Goal: Task Accomplishment & Management: Manage account settings

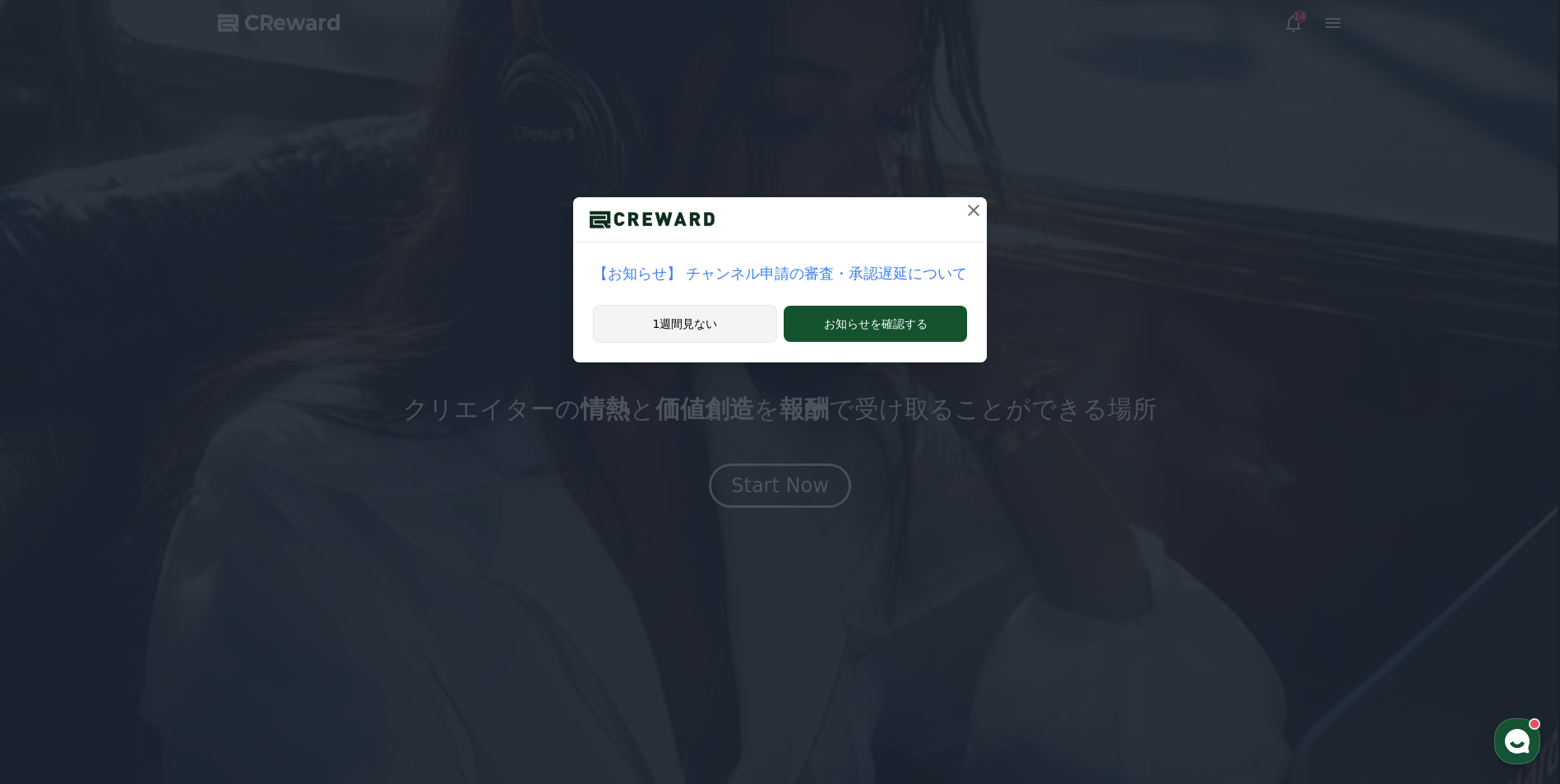
click at [703, 321] on button "1週間見ない" at bounding box center [685, 323] width 184 height 38
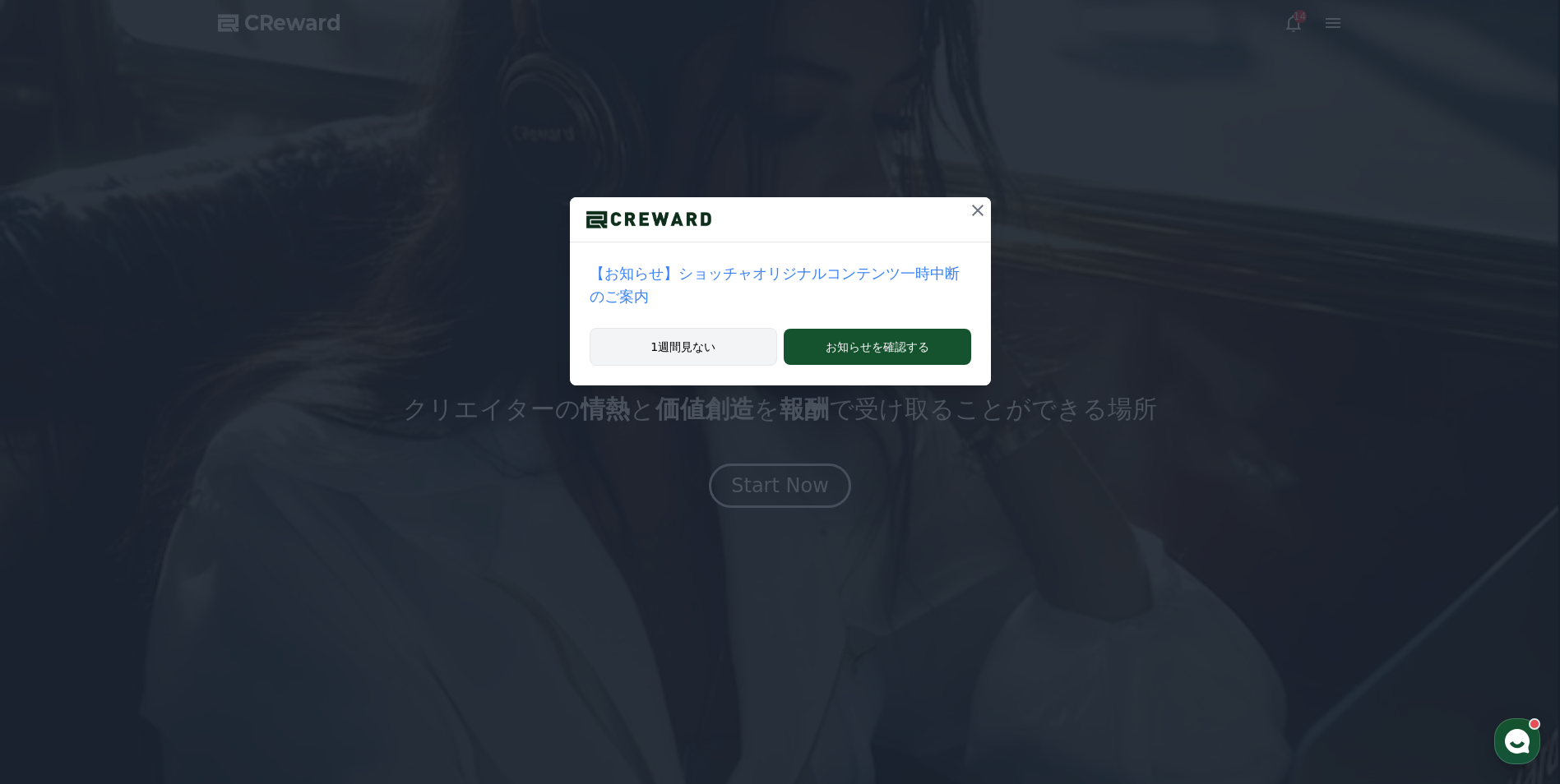
click at [717, 339] on button "1週間見ない" at bounding box center [684, 347] width 189 height 38
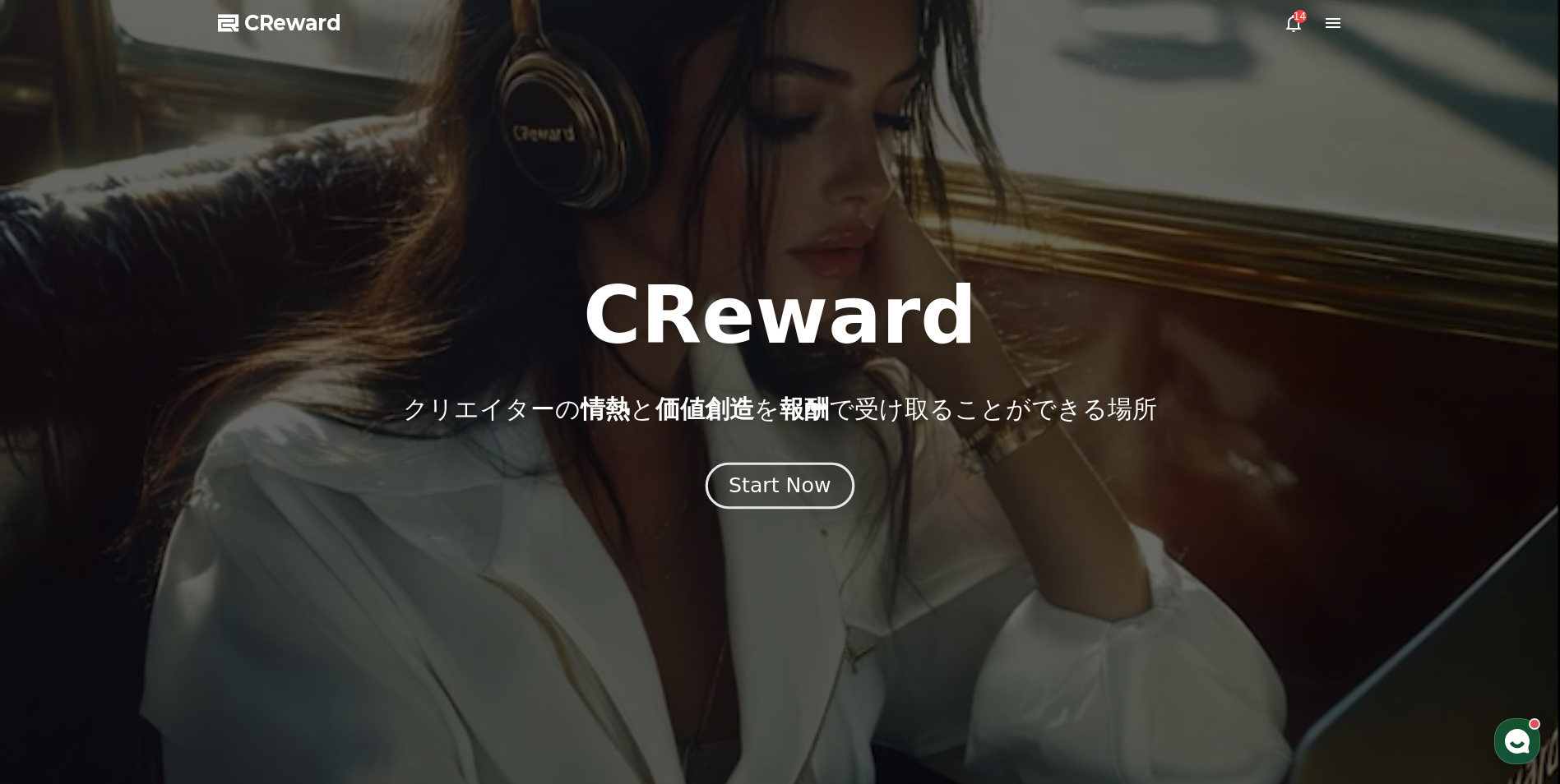
click at [742, 482] on div "Start Now" at bounding box center [780, 485] width 102 height 28
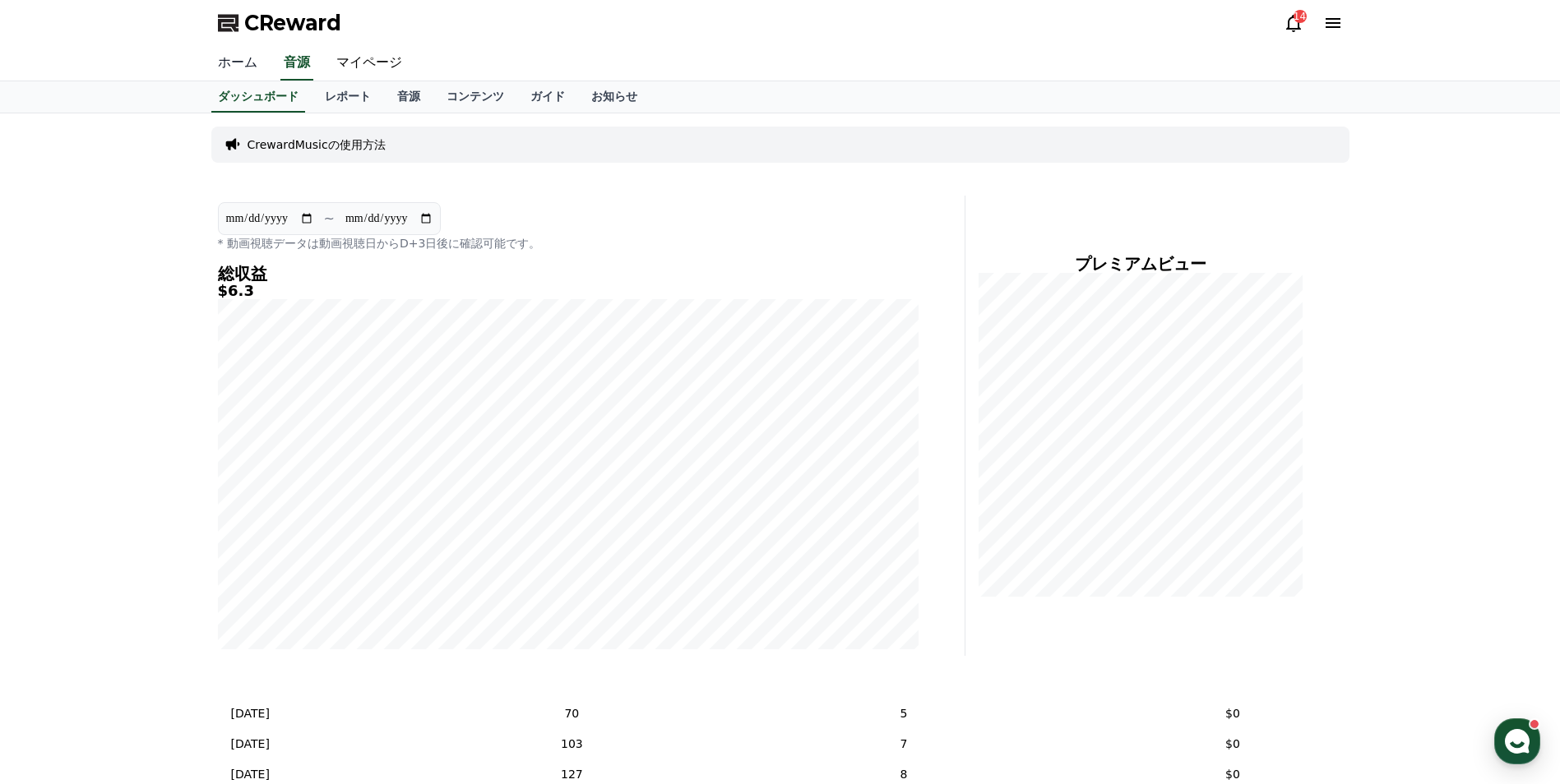
click at [234, 72] on link "ホーム" at bounding box center [237, 63] width 66 height 34
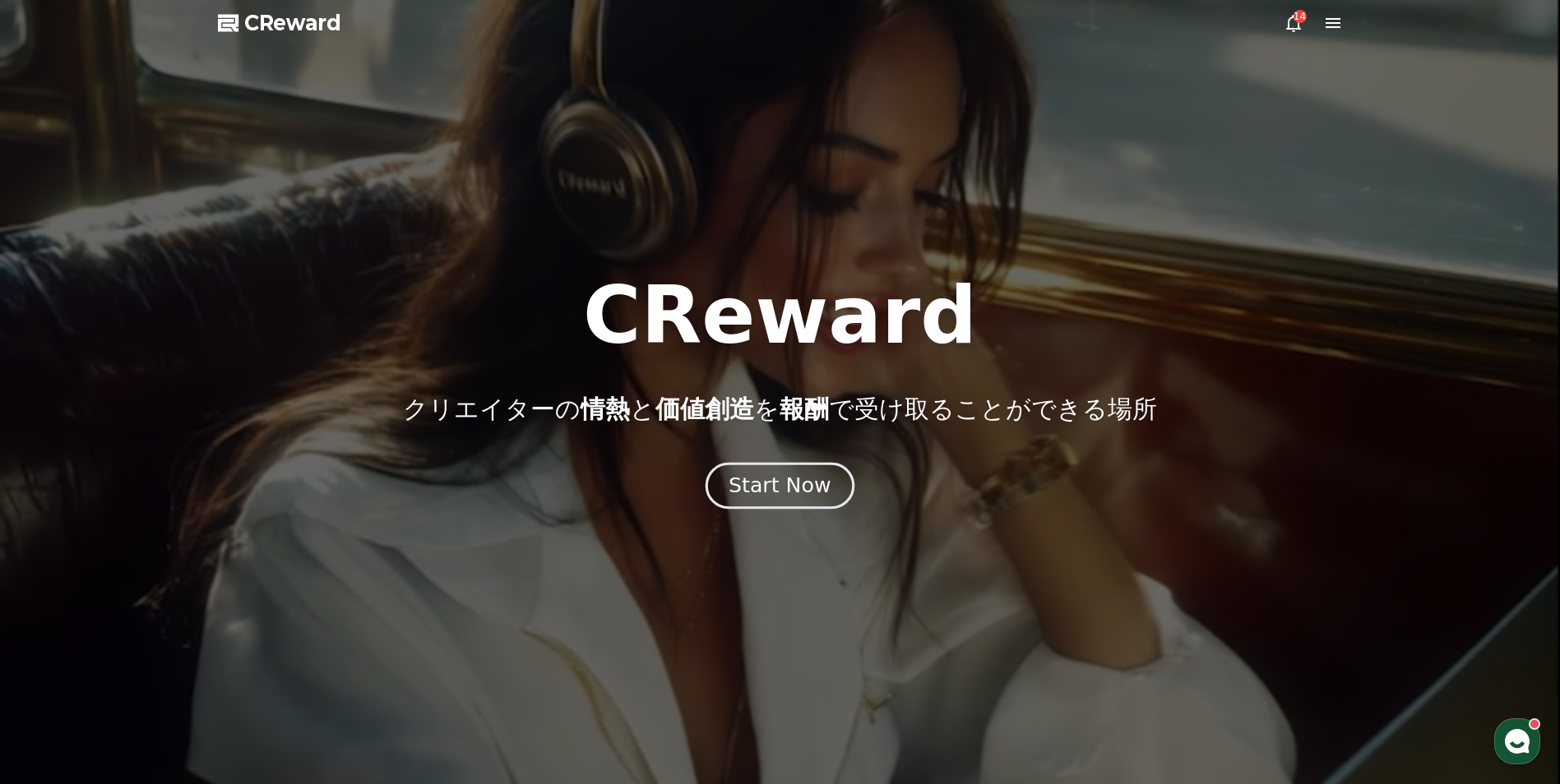
click at [798, 485] on div "Start Now" at bounding box center [780, 485] width 102 height 28
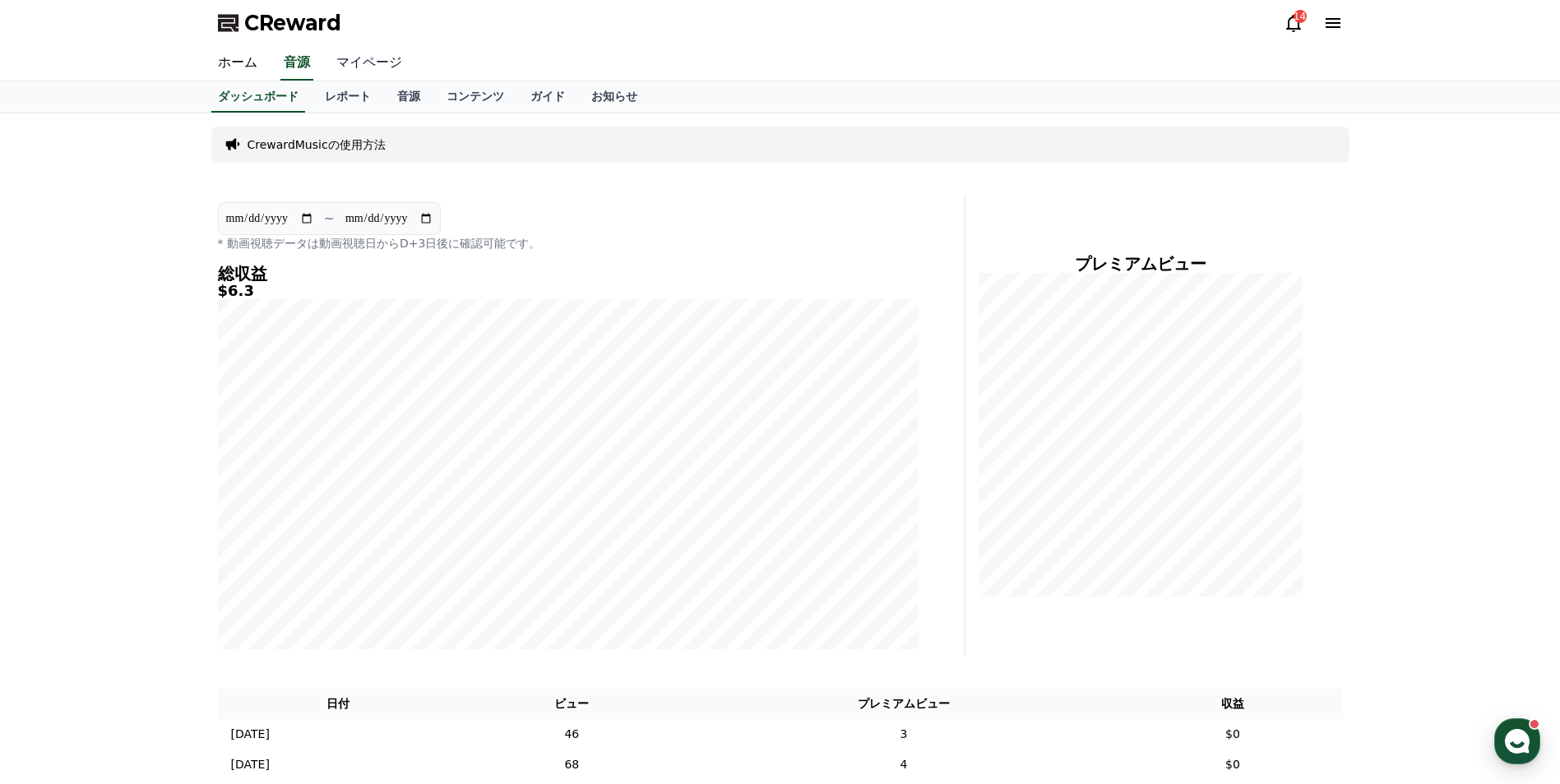
click at [323, 55] on link "マイページ" at bounding box center [369, 63] width 92 height 34
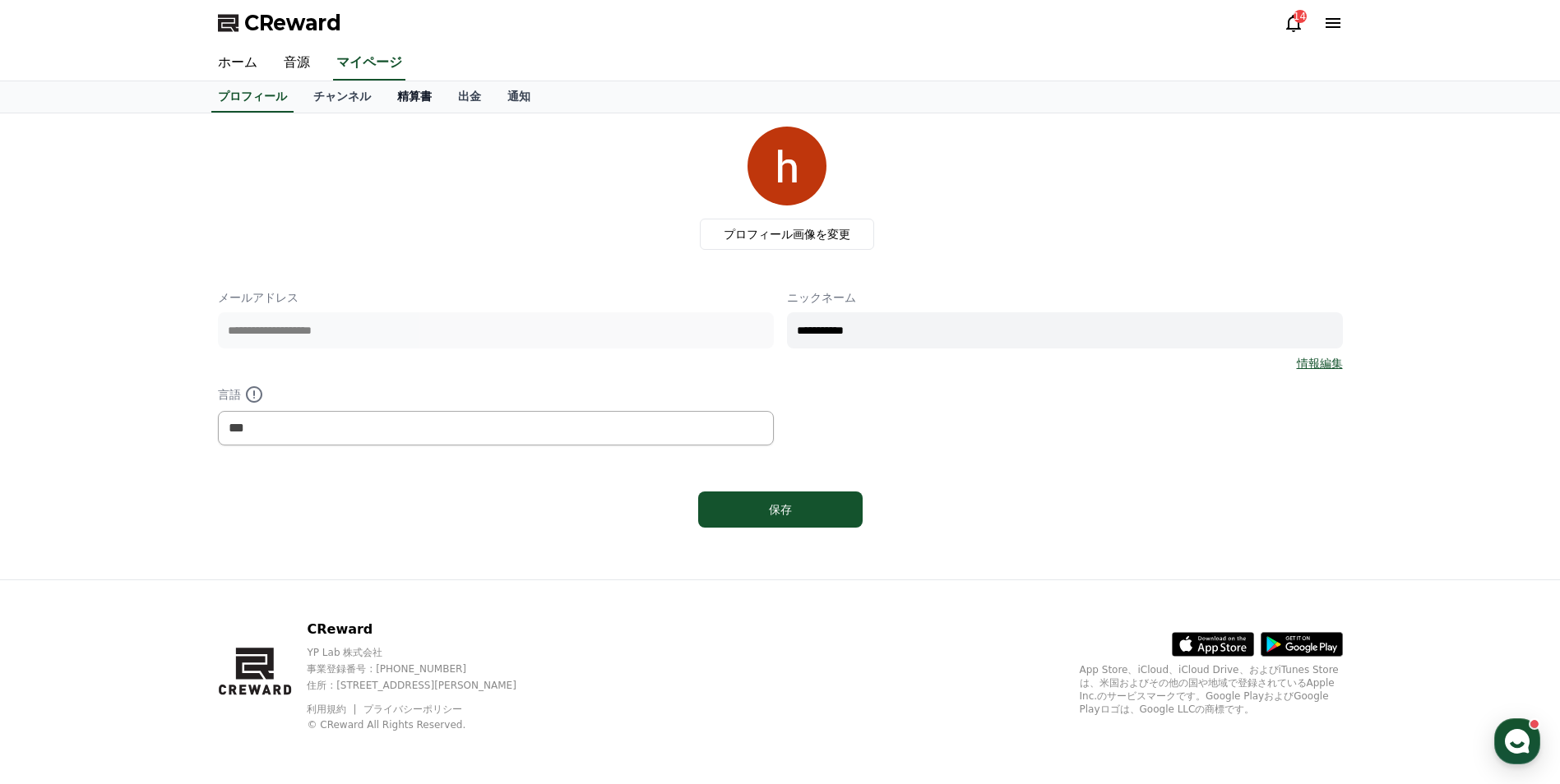
click at [384, 104] on link "精算書" at bounding box center [414, 96] width 61 height 31
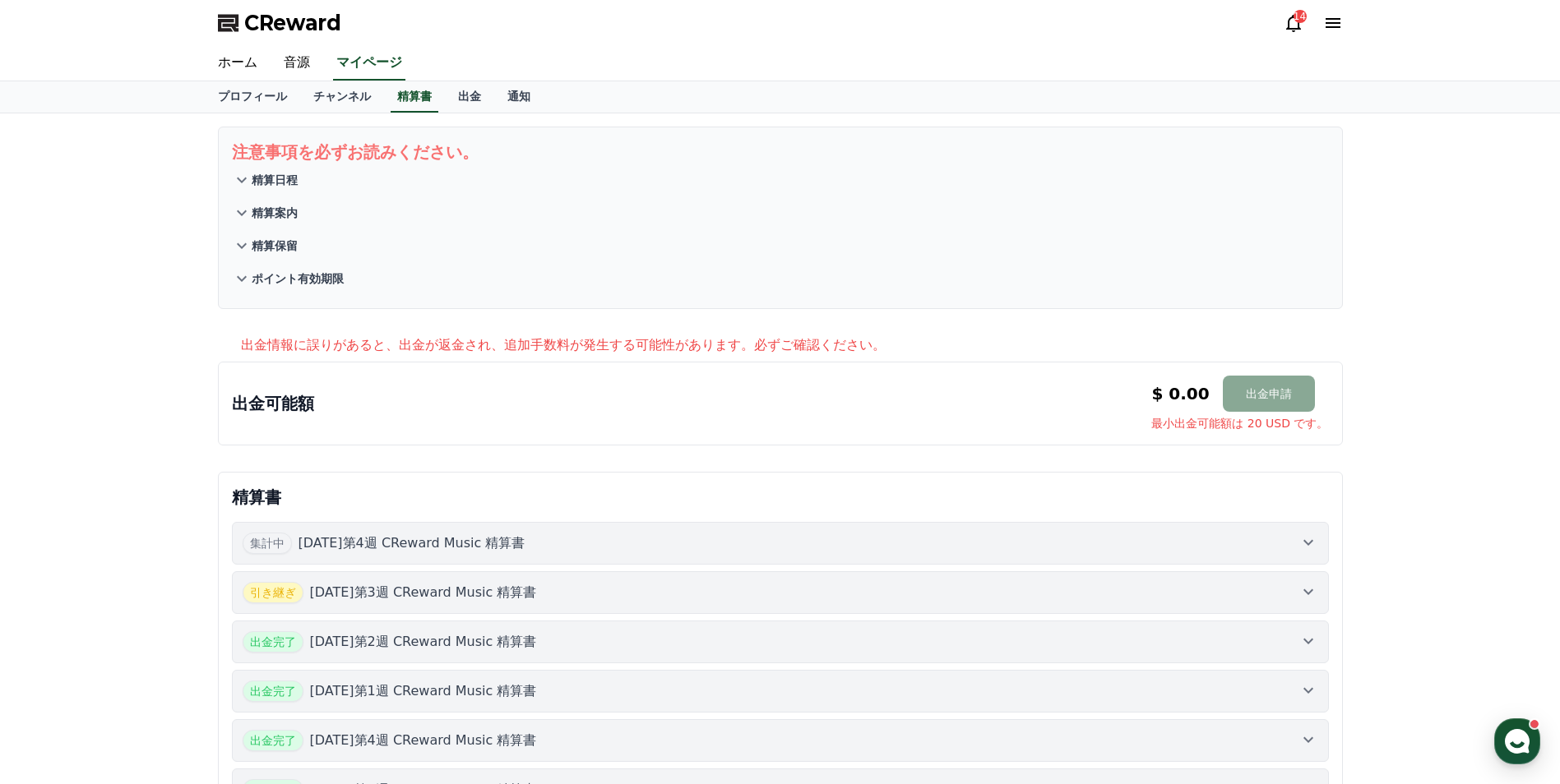
click at [464, 594] on p "[DATE]第3週 CReward Music 精算書" at bounding box center [423, 593] width 227 height 20
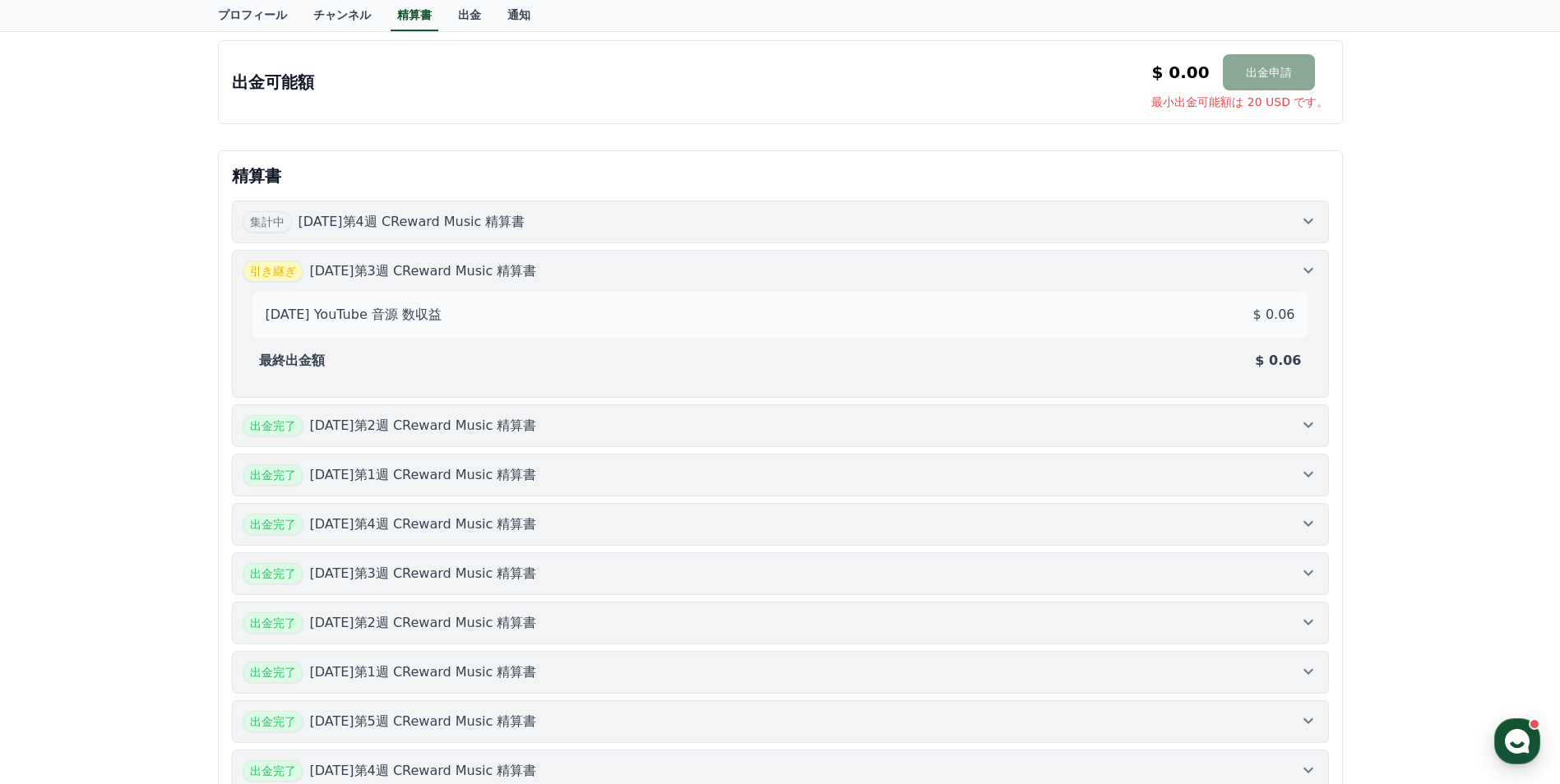
scroll to position [329, 0]
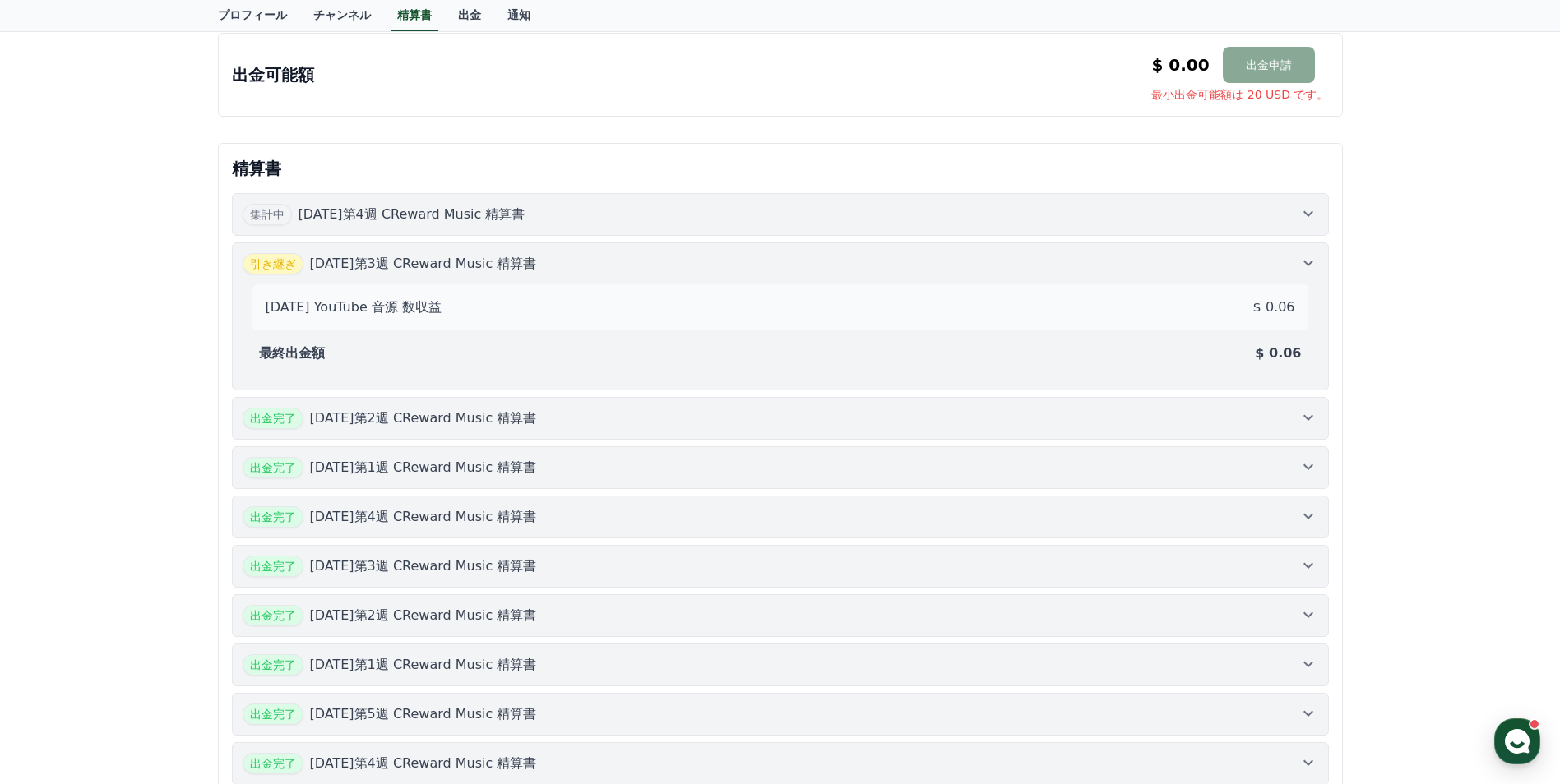
click at [1015, 408] on button "出金完了 [DATE]第2週 CReward Music 精算書" at bounding box center [781, 418] width 1098 height 43
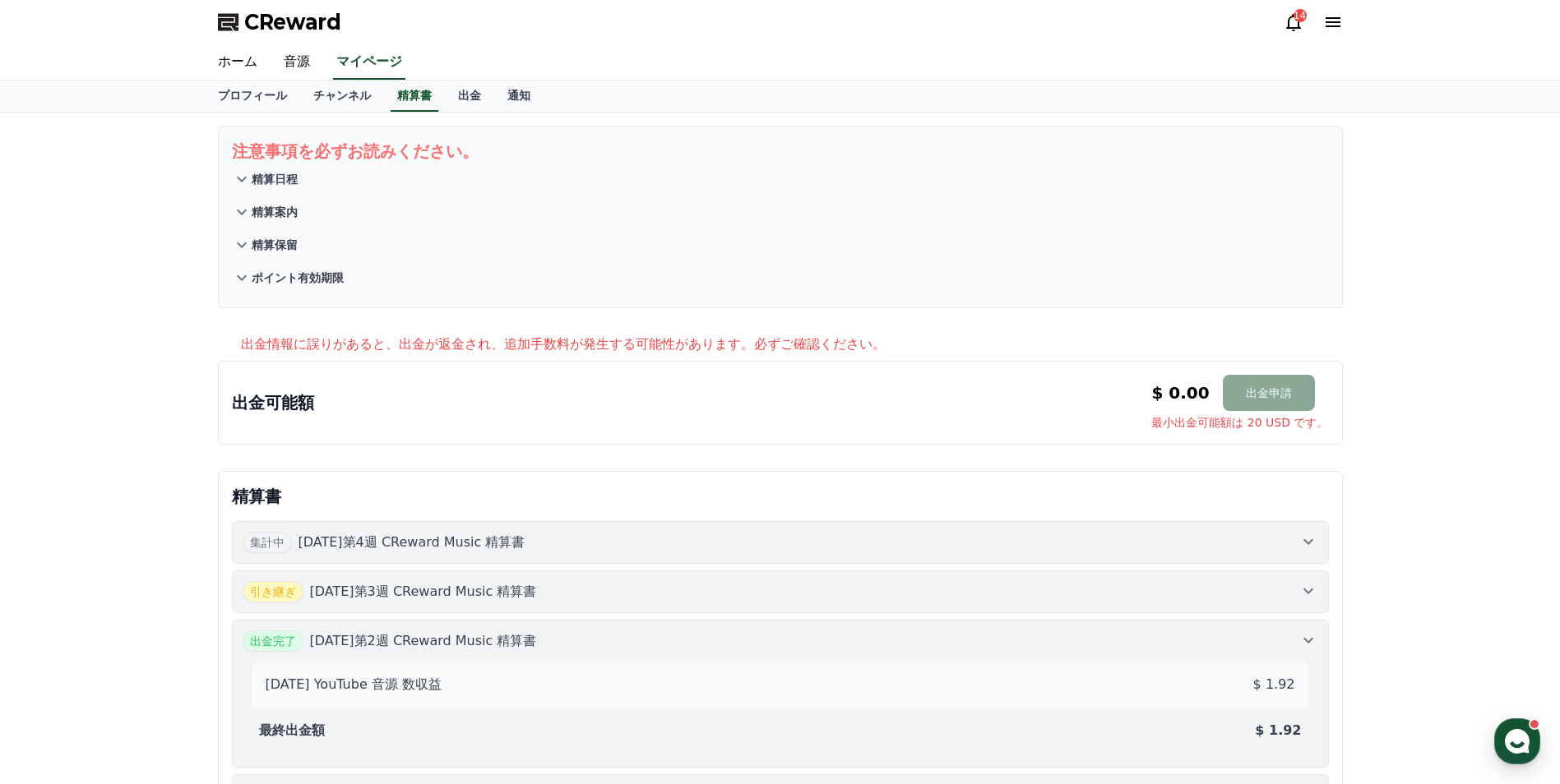
scroll to position [0, 0]
click at [494, 101] on link "通知" at bounding box center [519, 96] width 49 height 31
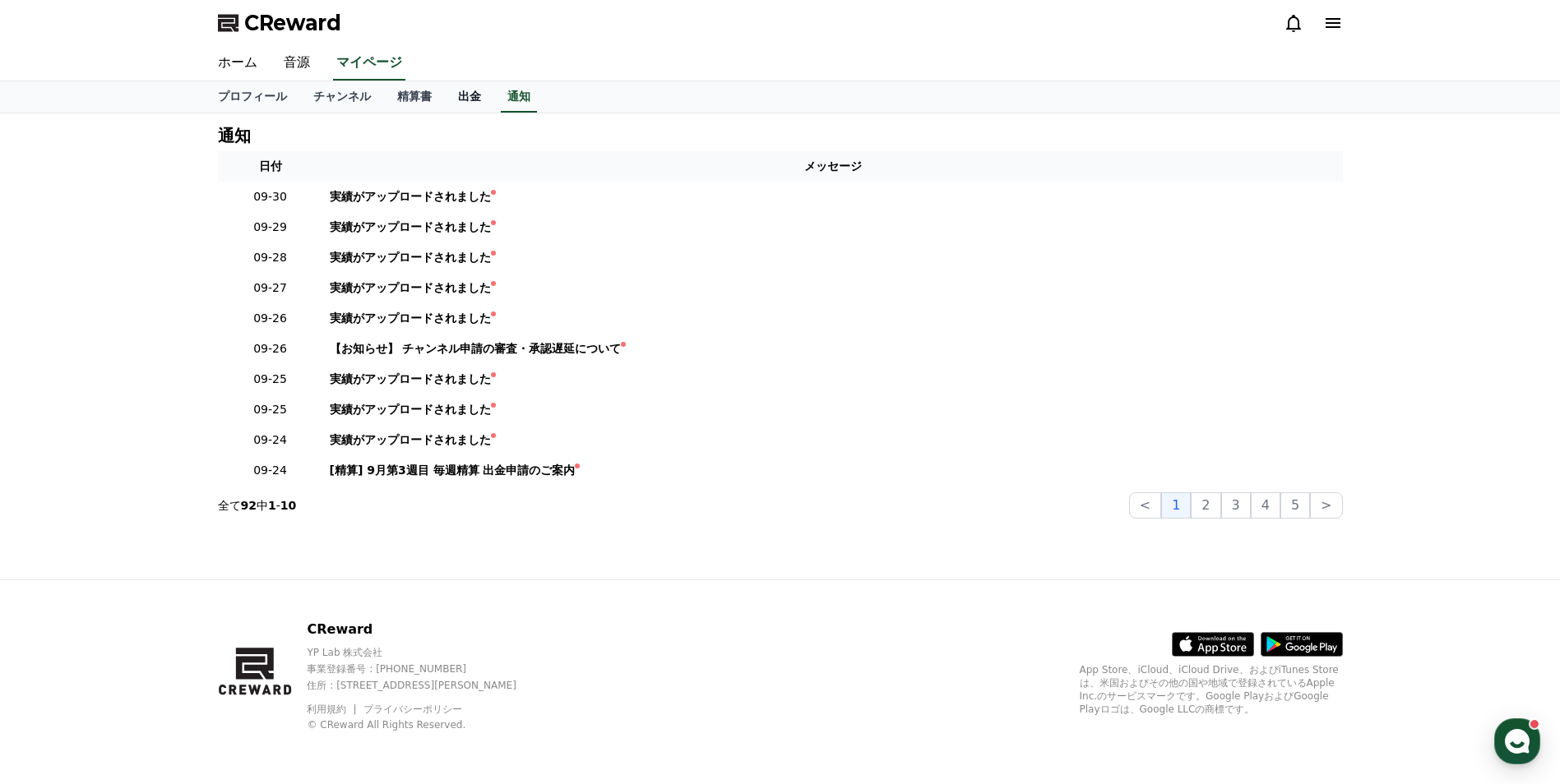
click at [445, 101] on link "出金" at bounding box center [469, 96] width 49 height 31
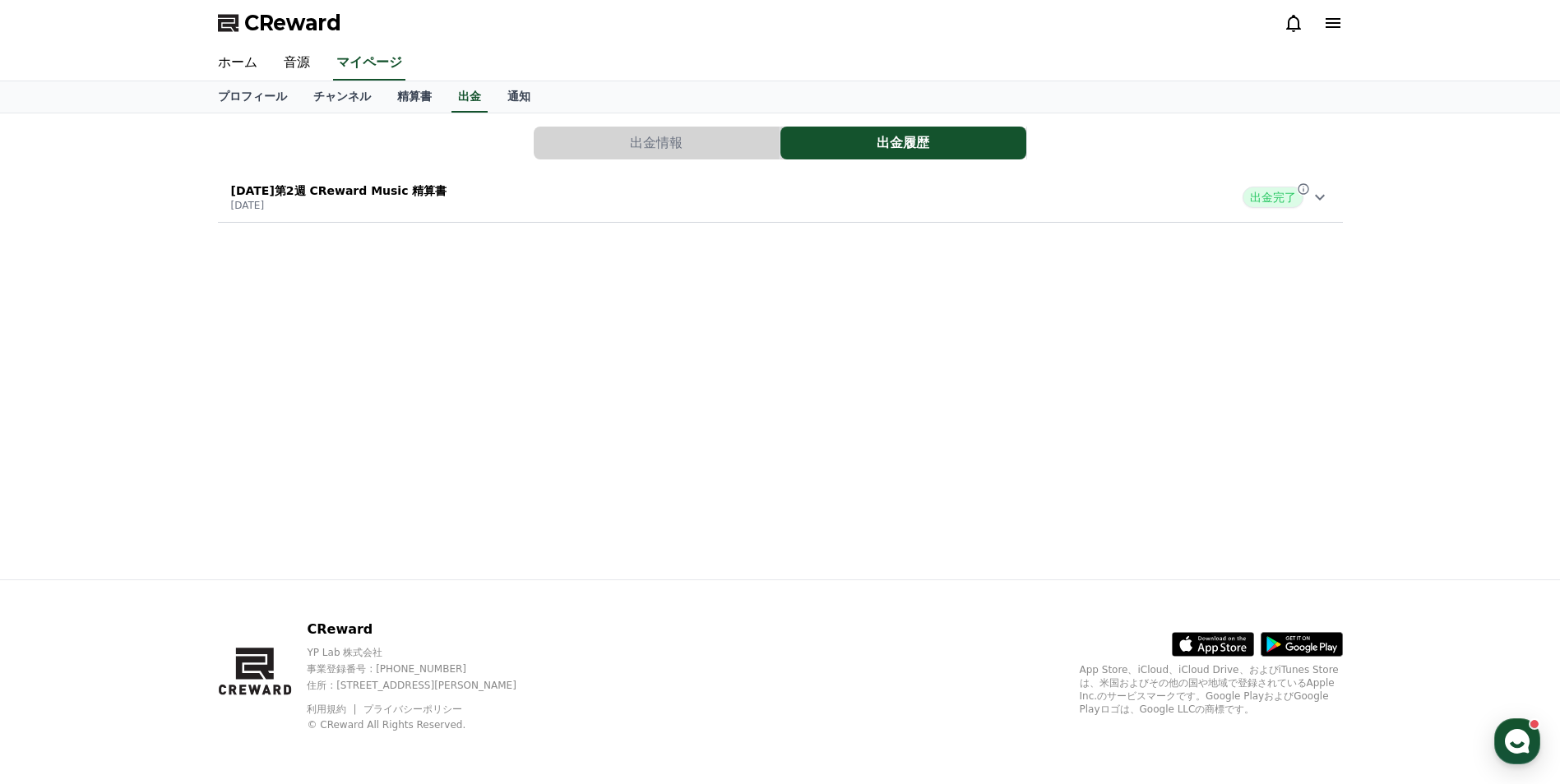
click at [1288, 200] on span "出金完了" at bounding box center [1273, 198] width 61 height 22
click at [384, 99] on link "精算書" at bounding box center [414, 96] width 61 height 31
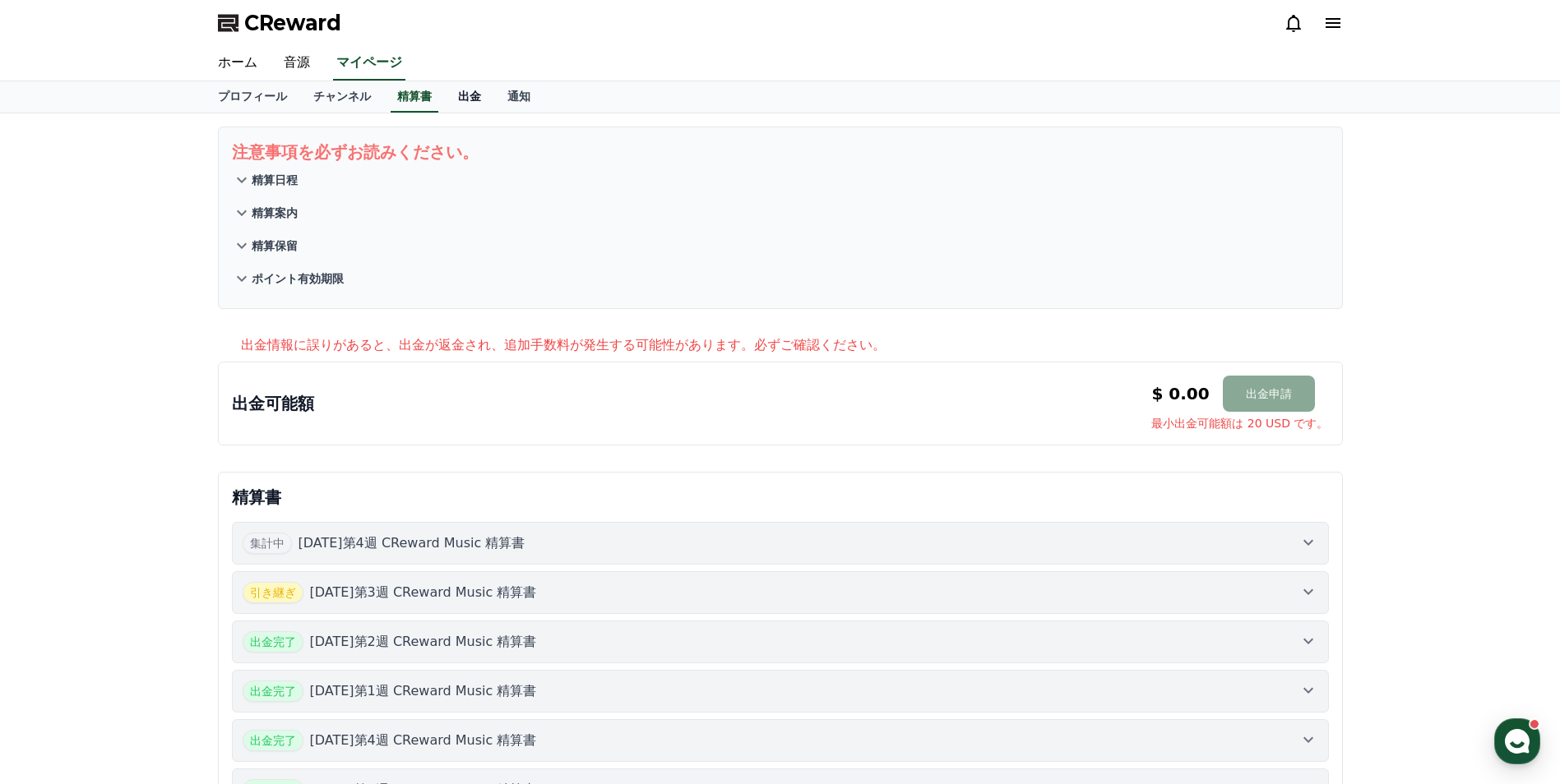
click at [445, 103] on link "出金" at bounding box center [469, 96] width 49 height 31
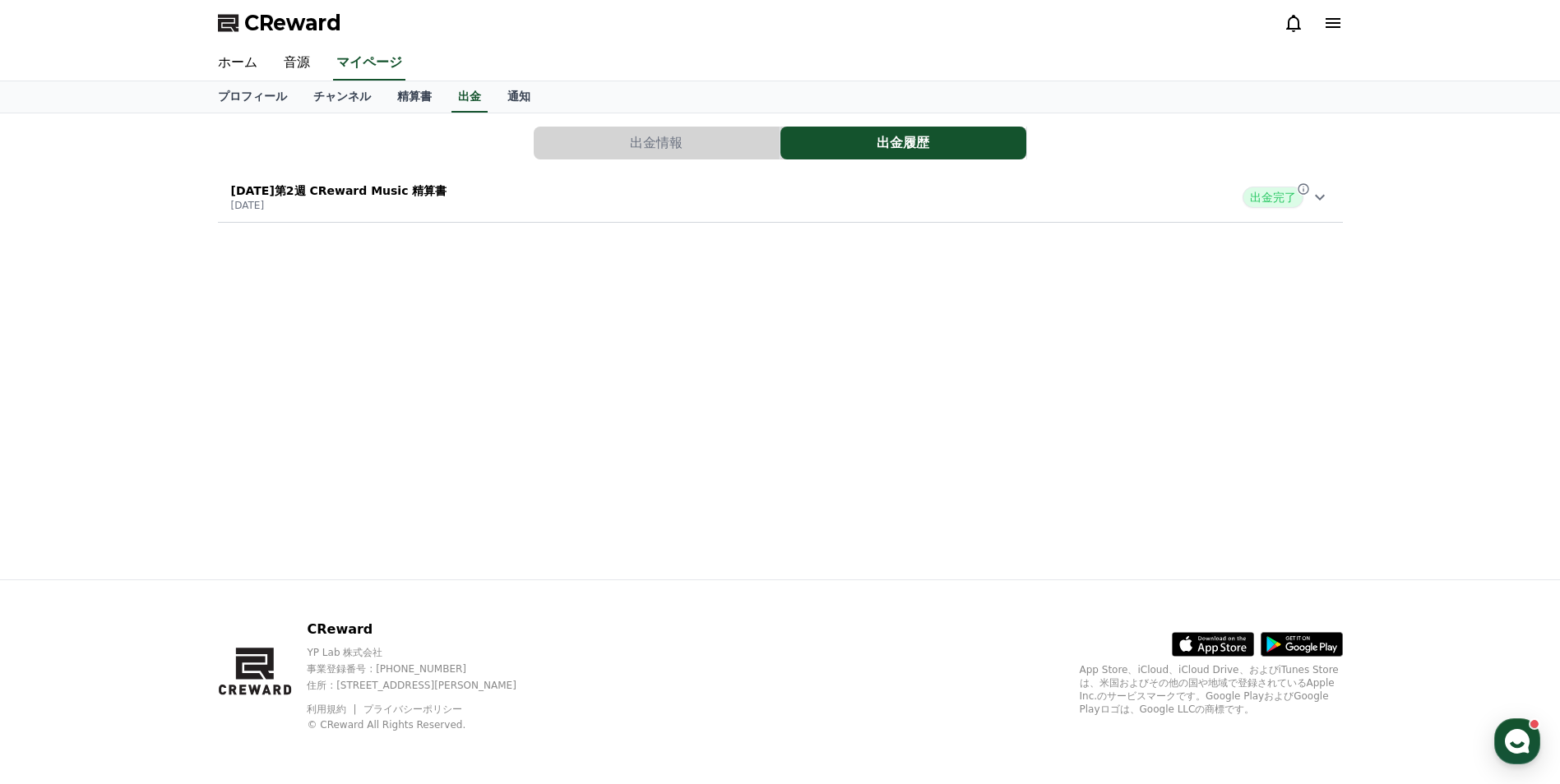
click at [697, 147] on button "出金情報" at bounding box center [657, 142] width 246 height 33
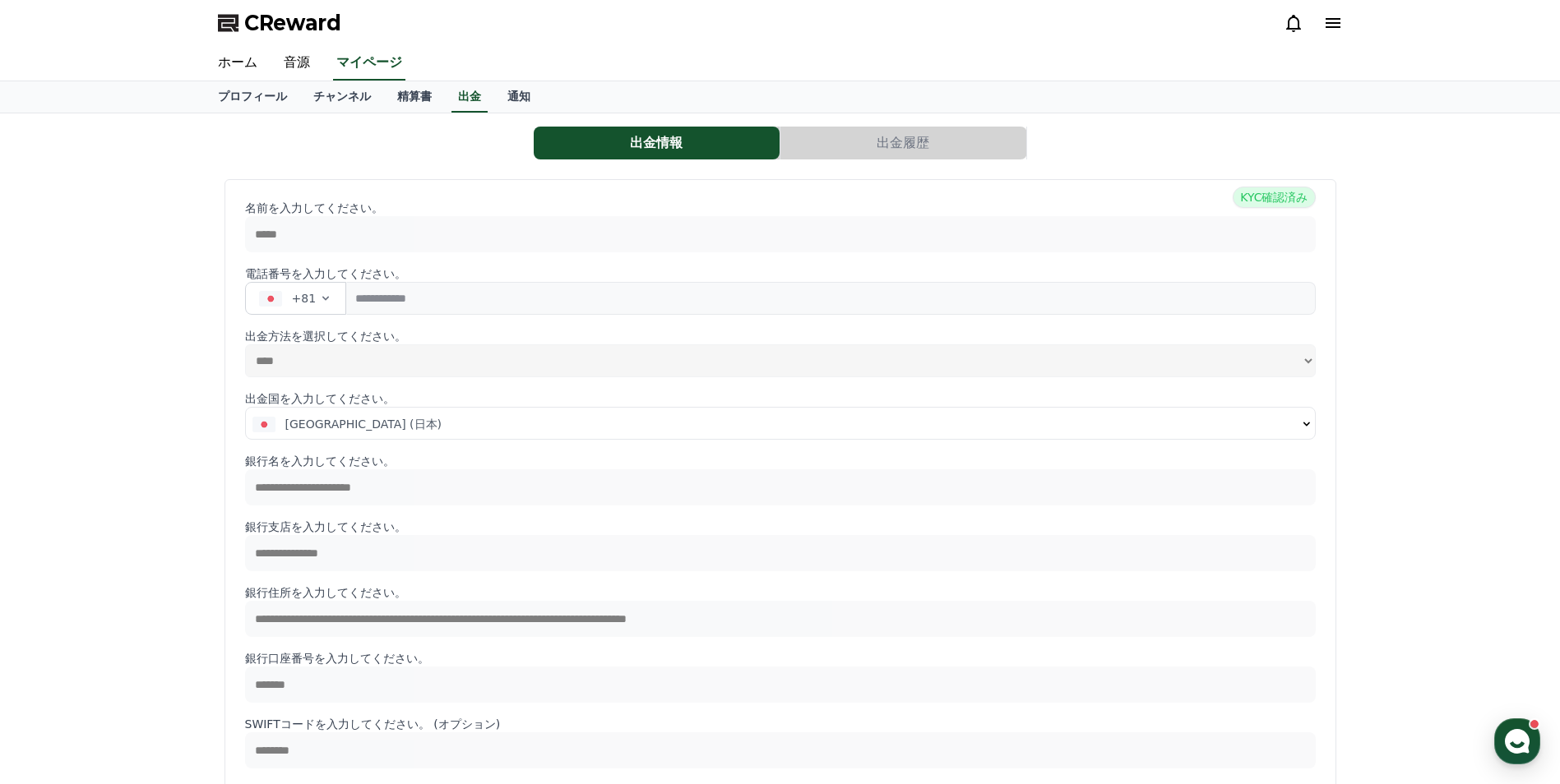
click at [1326, 16] on icon at bounding box center [1333, 23] width 20 height 20
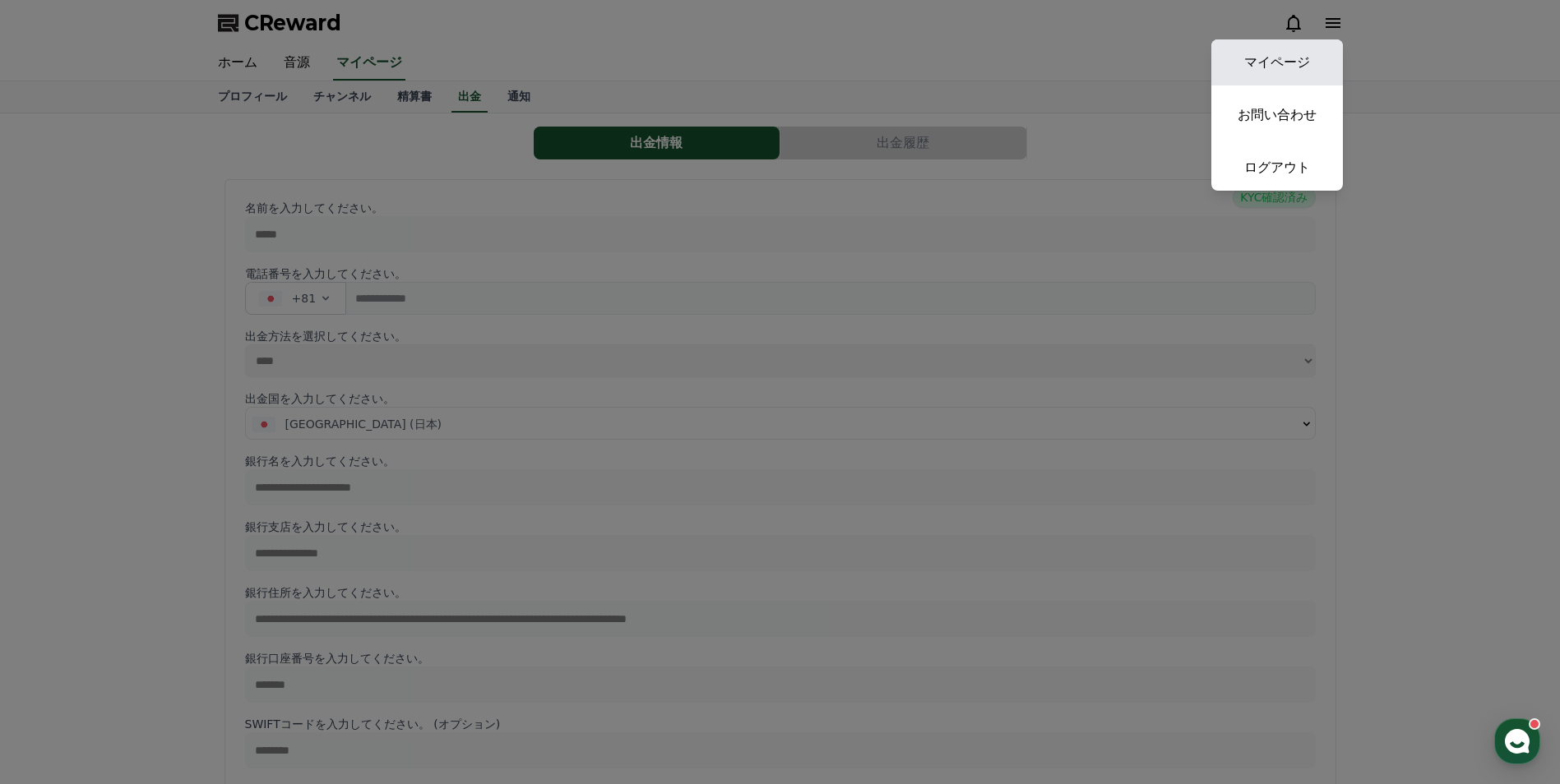
click at [1241, 57] on link "マイページ" at bounding box center [1277, 62] width 132 height 46
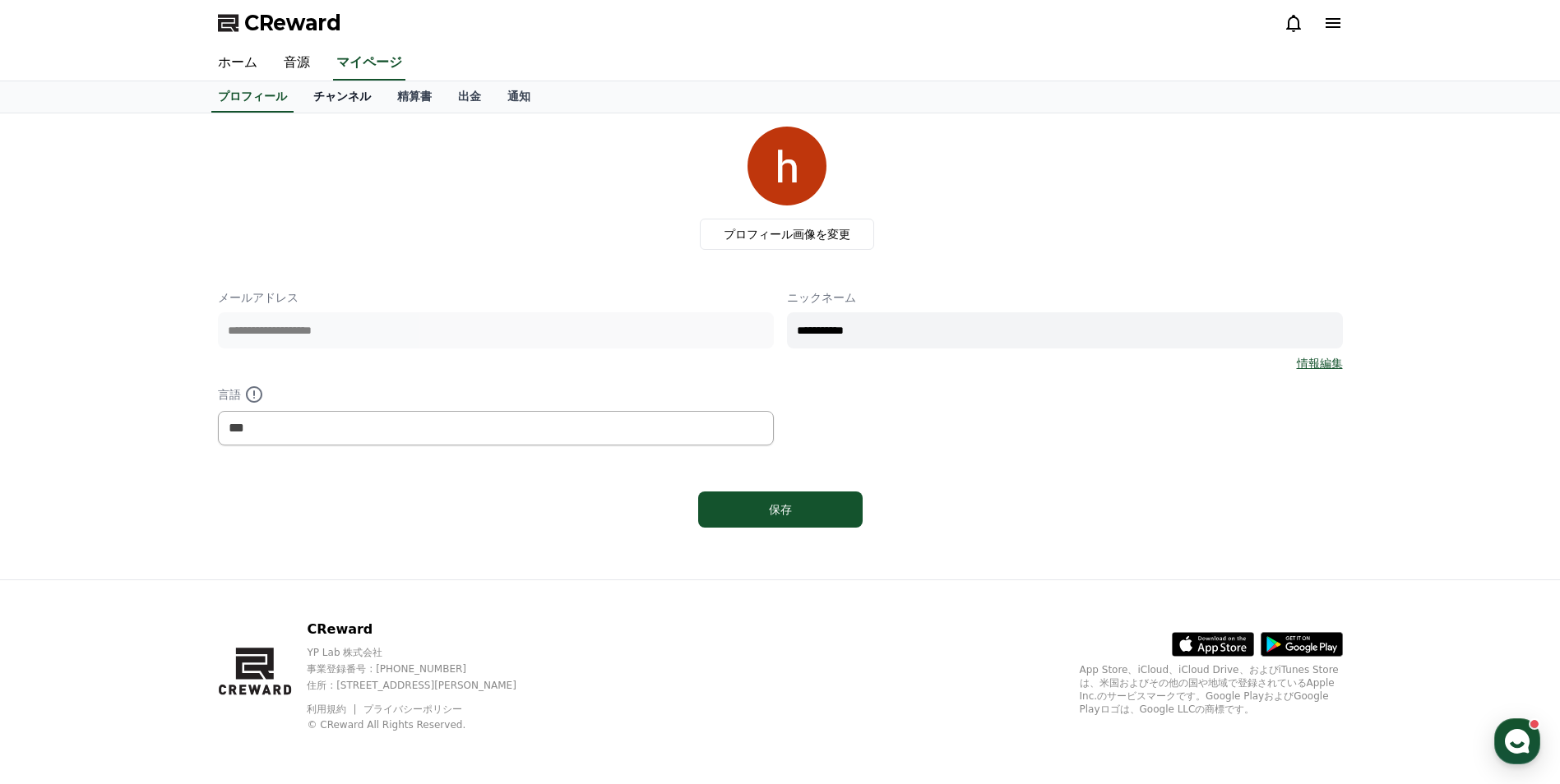
click at [328, 98] on link "チャンネル" at bounding box center [342, 96] width 84 height 31
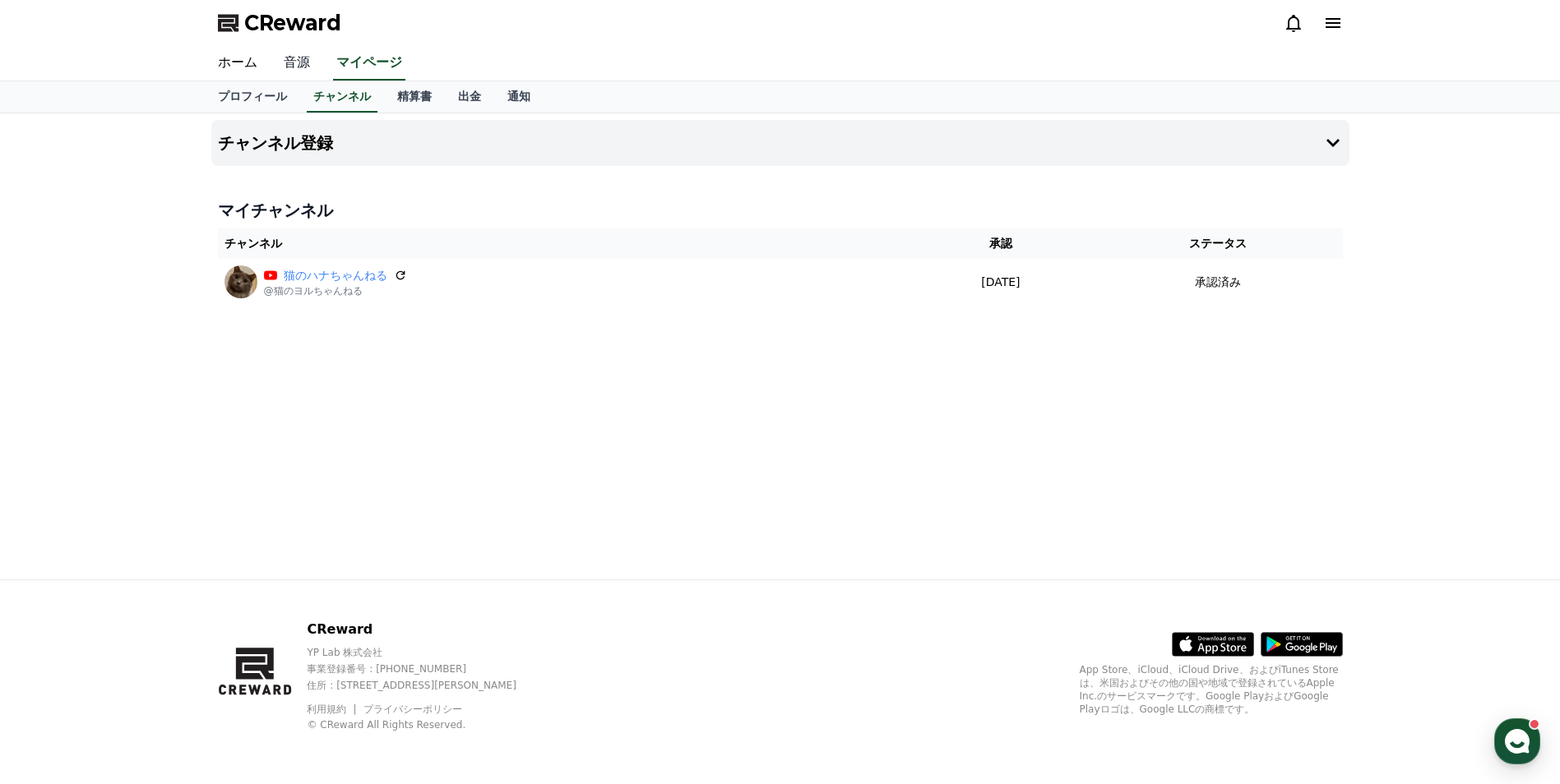
click at [291, 66] on link "音源" at bounding box center [297, 63] width 53 height 34
